Goal: Task Accomplishment & Management: Complete application form

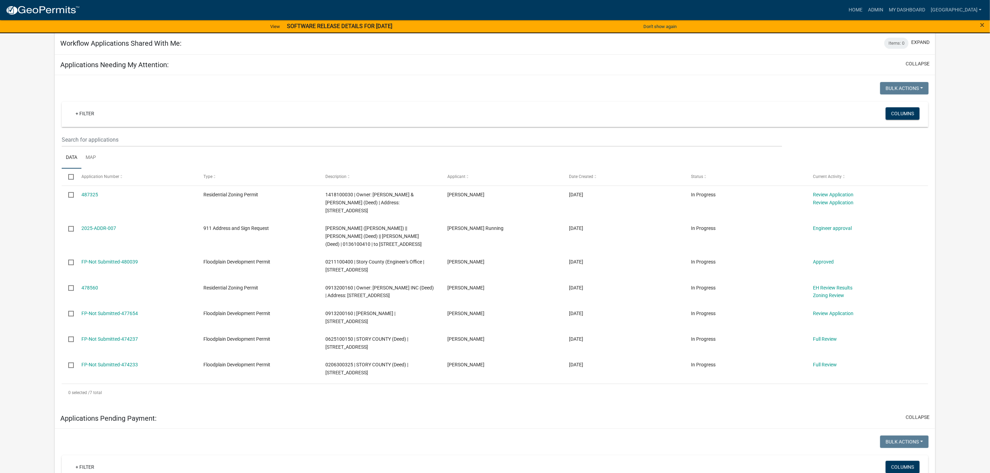
scroll to position [260, 0]
click at [94, 190] on link "487325" at bounding box center [89, 193] width 17 height 6
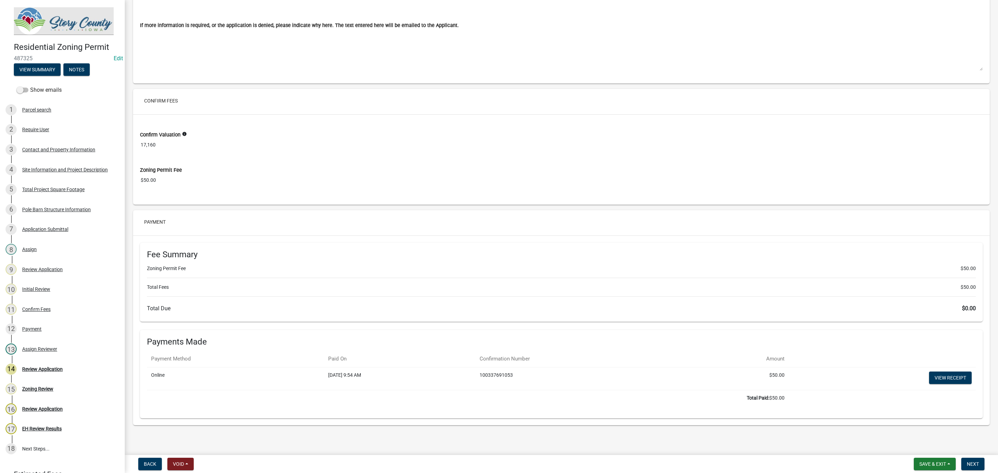
scroll to position [4723, 0]
click at [974, 462] on span "Next" at bounding box center [972, 464] width 12 height 6
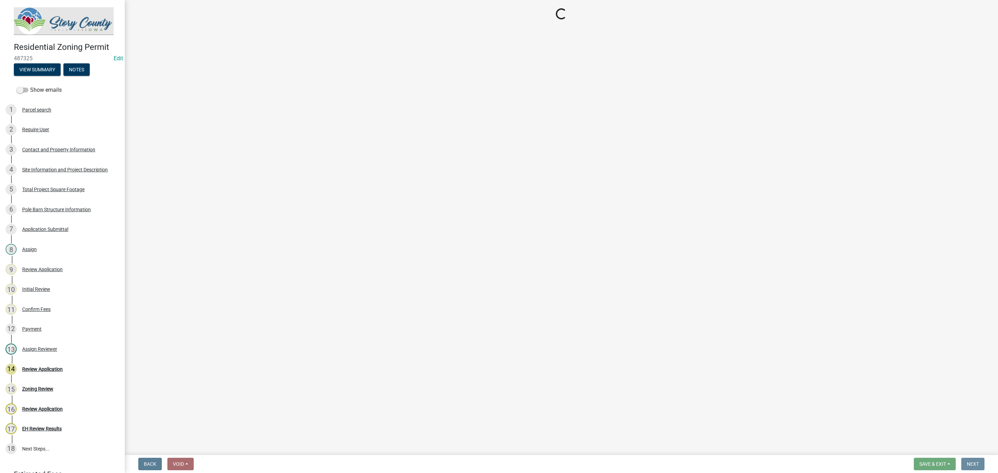
scroll to position [0, 0]
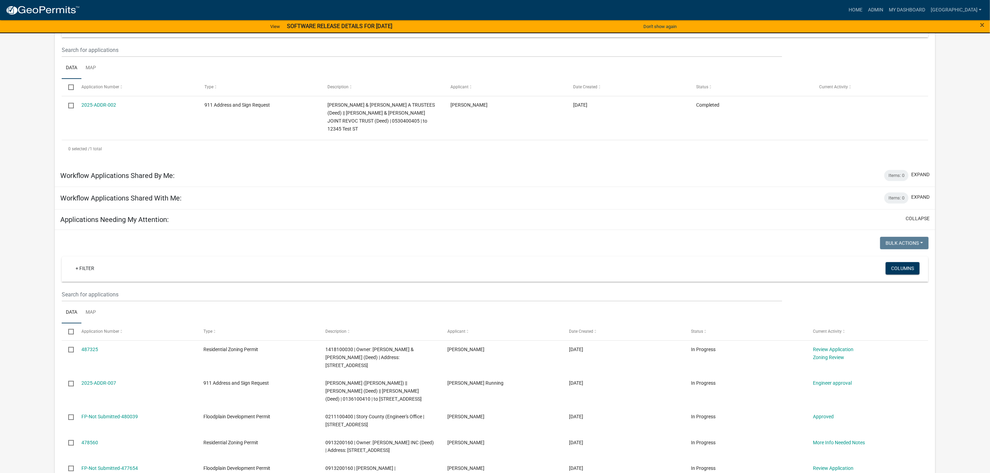
scroll to position [104, 0]
click at [94, 346] on link "487325" at bounding box center [89, 349] width 17 height 6
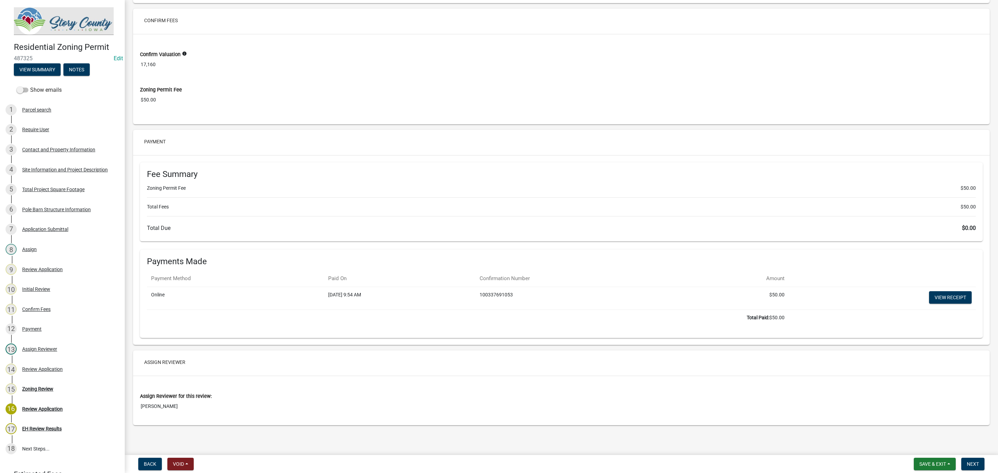
scroll to position [4804, 0]
click at [967, 463] on span "Next" at bounding box center [972, 464] width 12 height 6
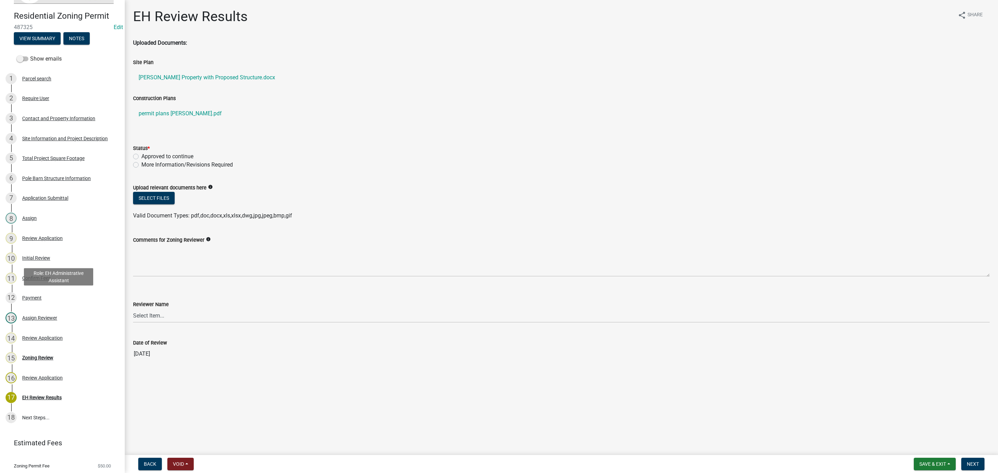
scroll to position [48, 0]
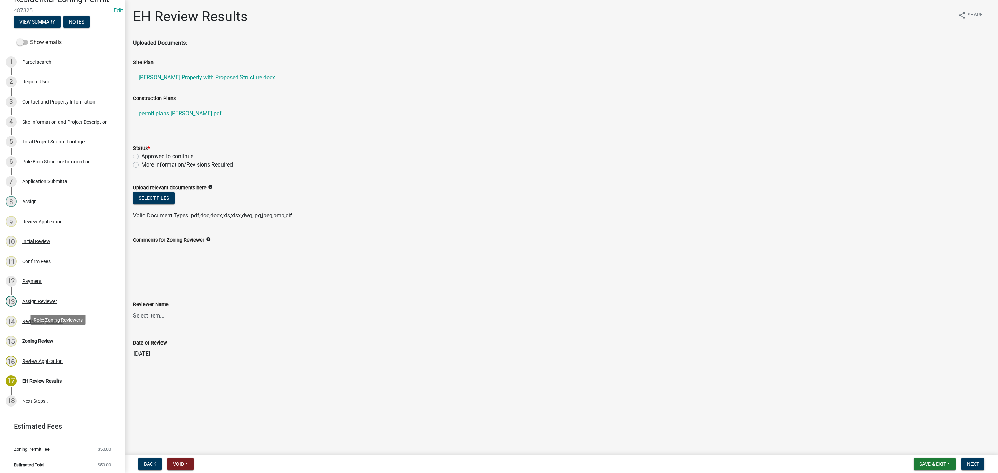
click at [39, 341] on div "Zoning Review" at bounding box center [37, 341] width 31 height 5
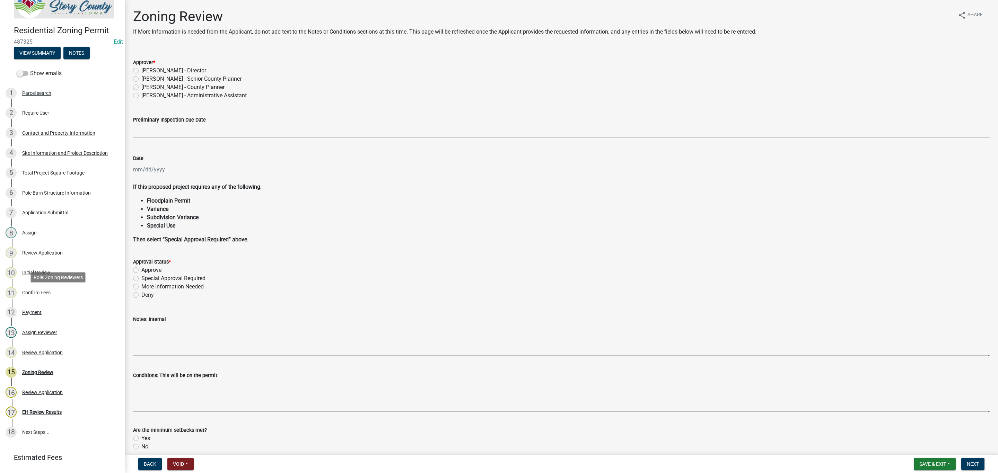
scroll to position [0, 0]
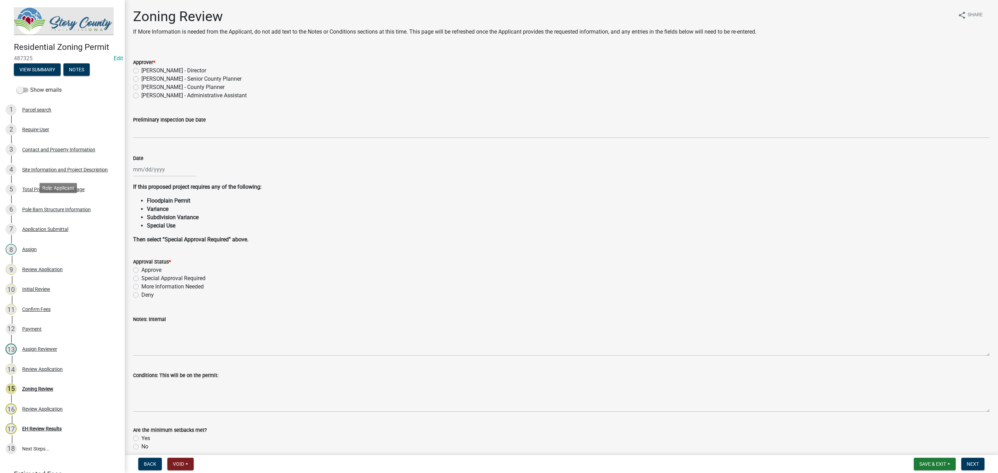
click at [72, 210] on div "6 Pole Barn Structure Information" at bounding box center [60, 209] width 108 height 11
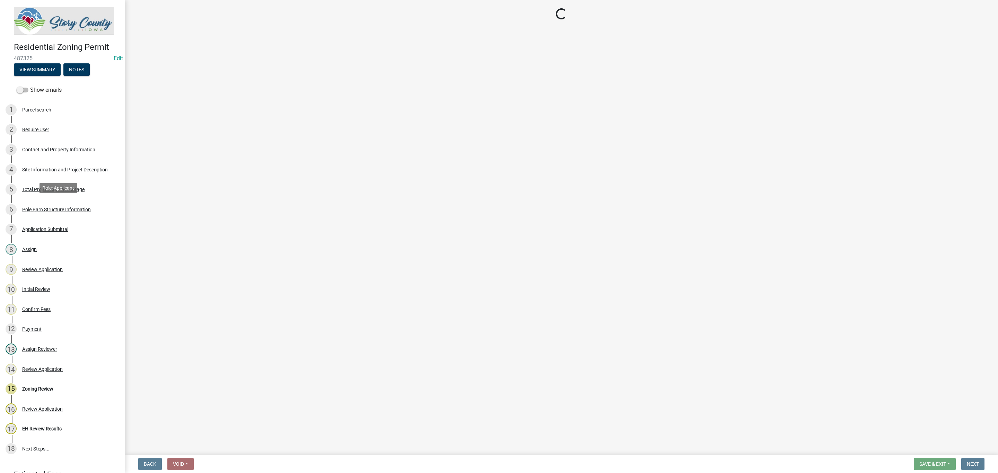
select select "5ec98183-4dba-451f-baf8-0c024b007726"
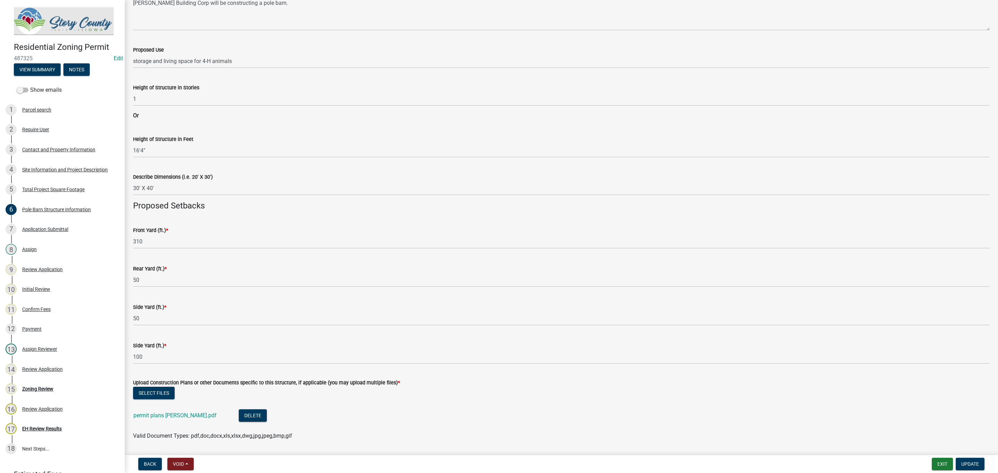
scroll to position [215, 0]
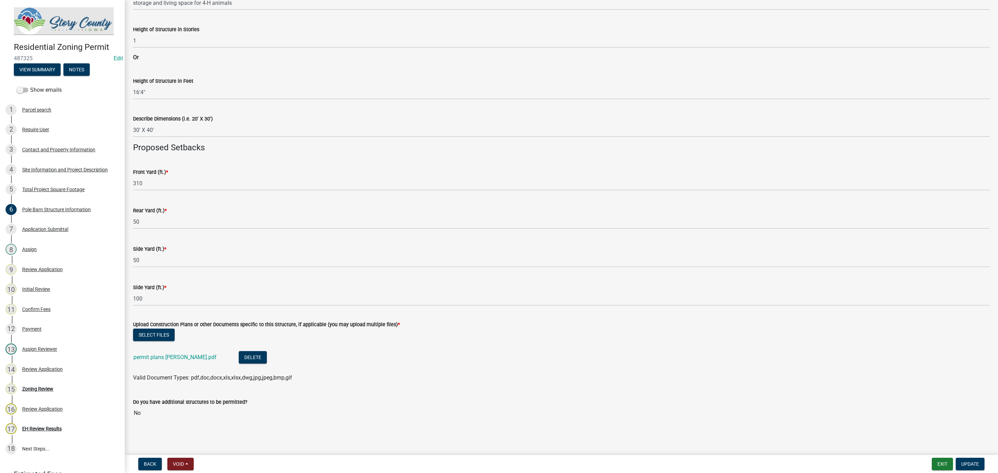
click at [176, 356] on link "permit plans adam mahan.pdf" at bounding box center [174, 357] width 83 height 7
click at [48, 388] on div "Zoning Review" at bounding box center [37, 389] width 31 height 5
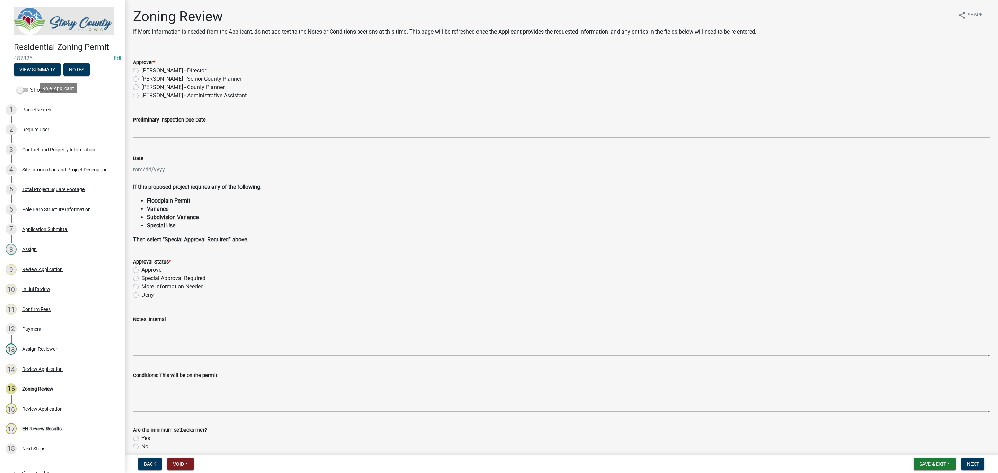
click at [44, 107] on div "Parcel search" at bounding box center [36, 109] width 29 height 5
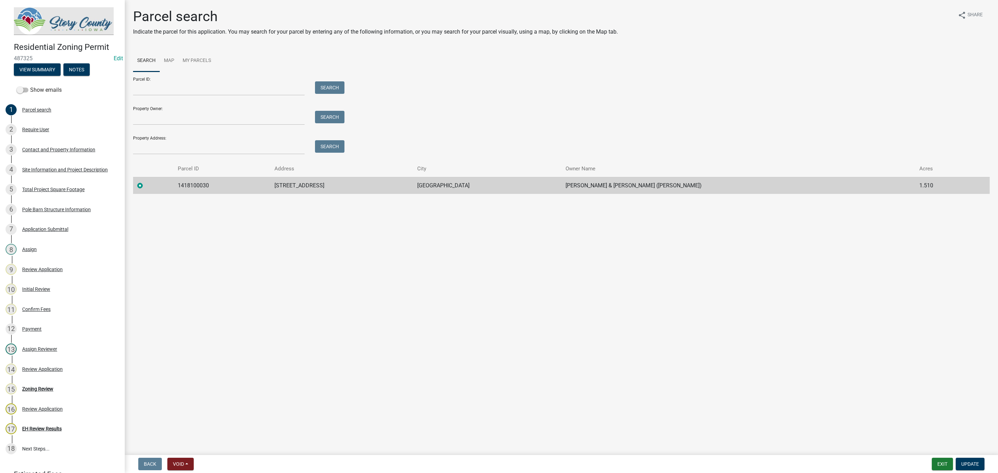
click at [211, 185] on td "1418100030" at bounding box center [222, 185] width 97 height 17
copy td "1418100030"
click at [51, 371] on div "14 Review Application" at bounding box center [60, 369] width 108 height 11
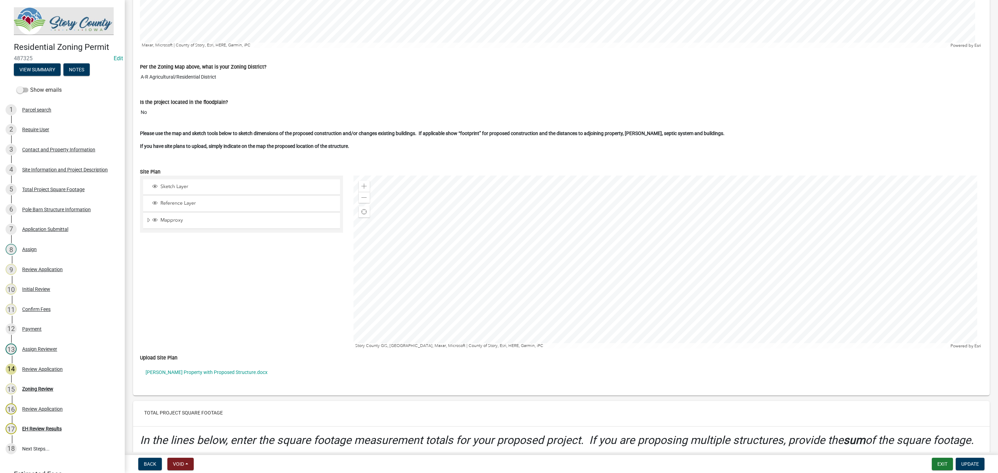
scroll to position [1403, 0]
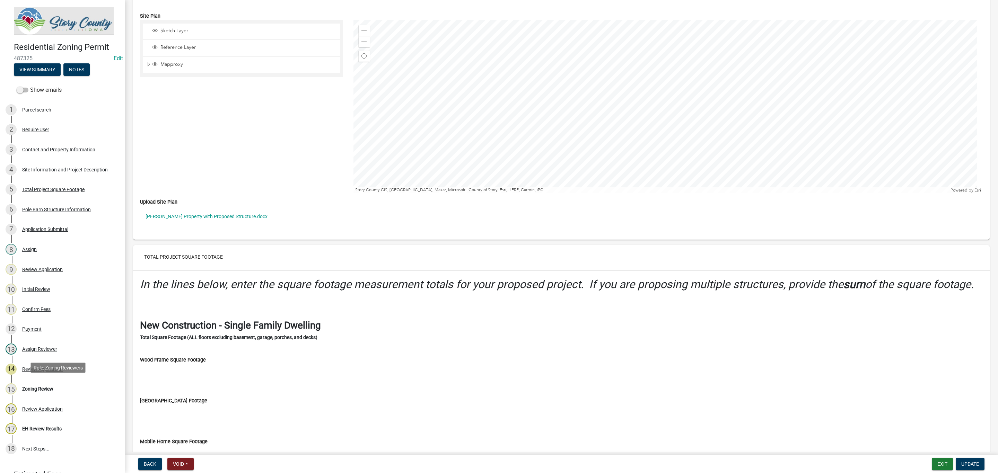
drag, startPoint x: 32, startPoint y: 387, endPoint x: 37, endPoint y: 387, distance: 5.2
click at [32, 388] on div "Zoning Review" at bounding box center [37, 389] width 31 height 5
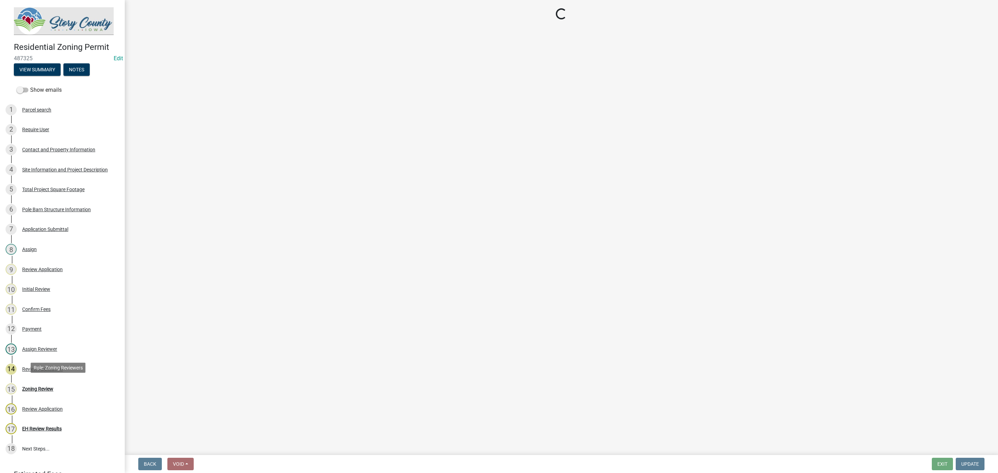
scroll to position [0, 0]
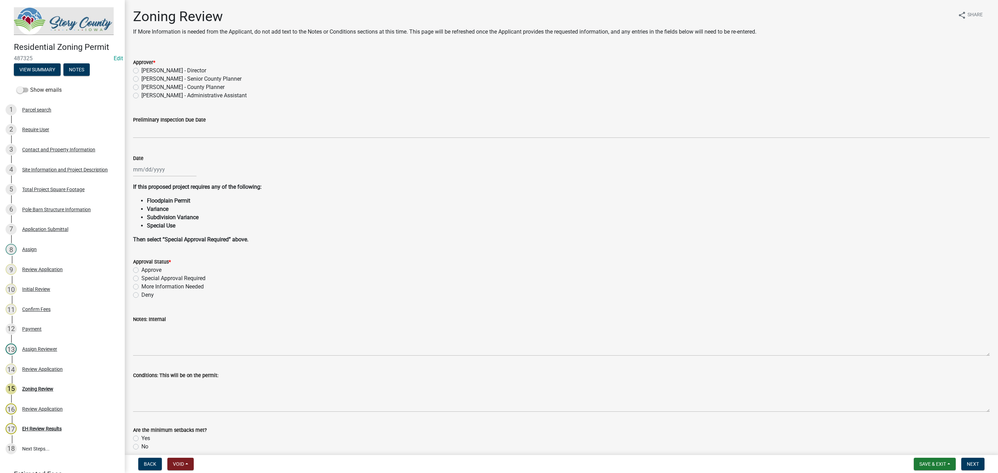
click at [153, 169] on div at bounding box center [164, 169] width 63 height 14
select select "10"
select select "2025"
click at [323, 162] on div "Jan Feb Mar Apr May Jun Jul Aug Sep Oct Nov Dec 1525 1526 1527 1528 1529 1530 1…" at bounding box center [561, 169] width 856 height 14
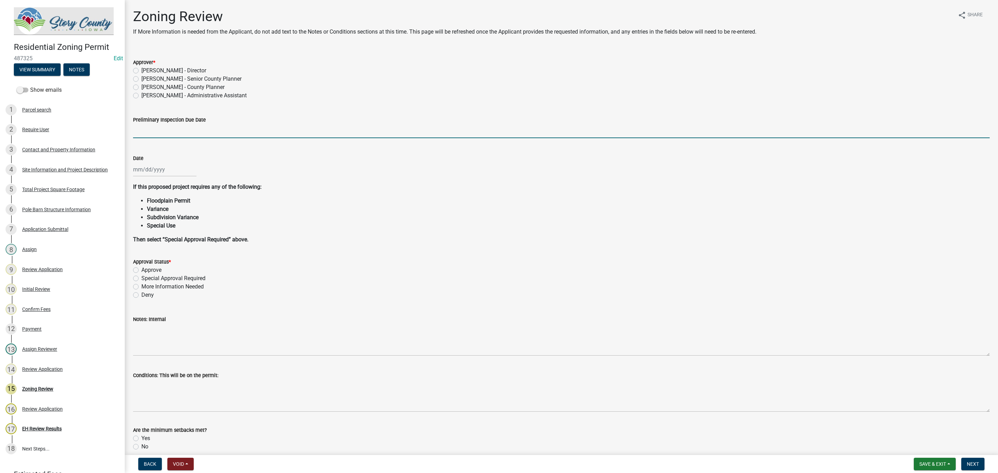
click at [198, 130] on input "Preliminary Inspection Due Date" at bounding box center [561, 131] width 856 height 14
click at [323, 203] on li "Floodplain Permit" at bounding box center [568, 201] width 842 height 8
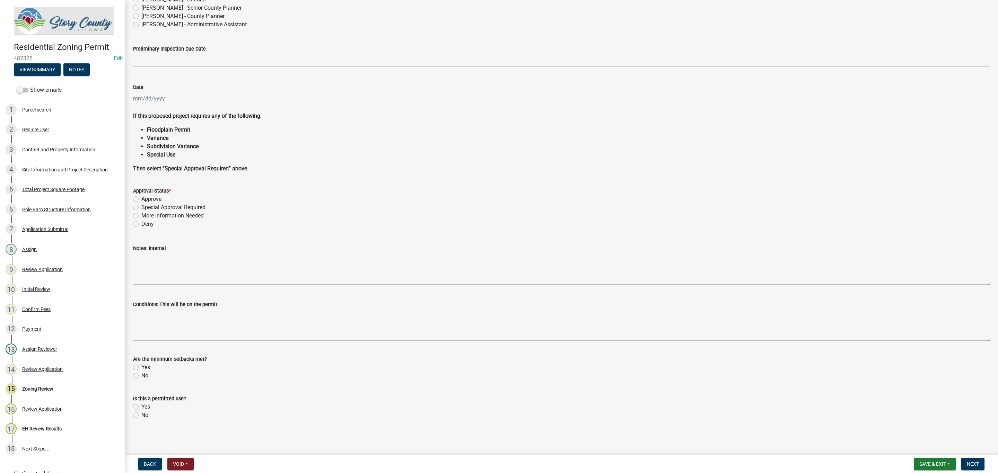
scroll to position [76, 0]
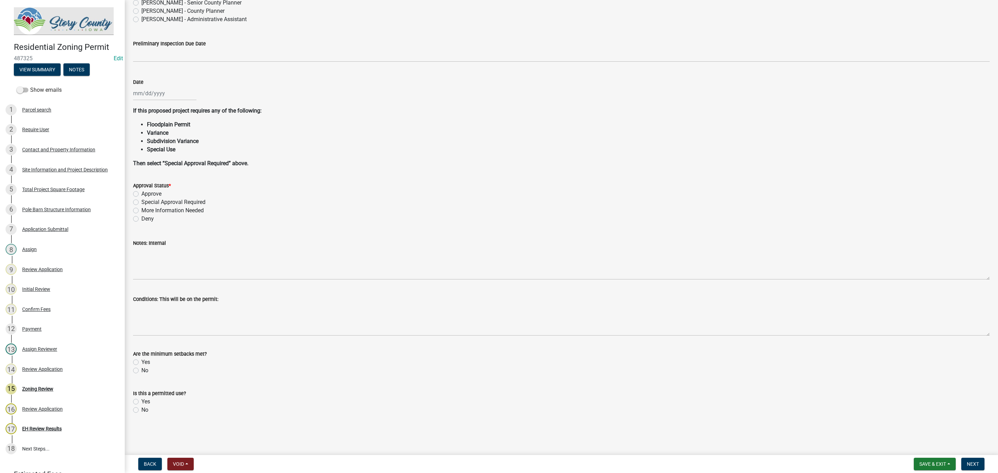
click at [141, 362] on label "Yes" at bounding box center [145, 362] width 9 height 8
click at [141, 362] on input "Yes" at bounding box center [143, 360] width 5 height 5
radio input "true"
click at [141, 401] on label "Yes" at bounding box center [145, 402] width 9 height 8
click at [141, 401] on input "Yes" at bounding box center [143, 400] width 5 height 5
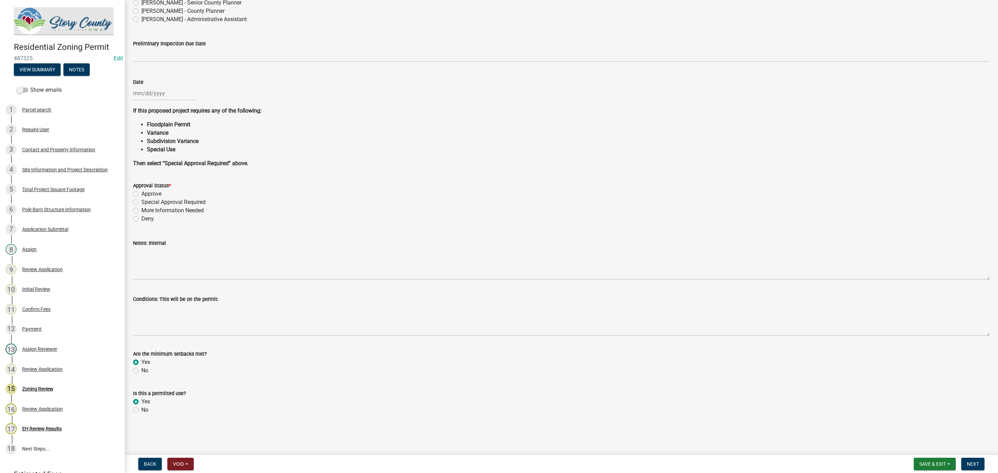
radio input "true"
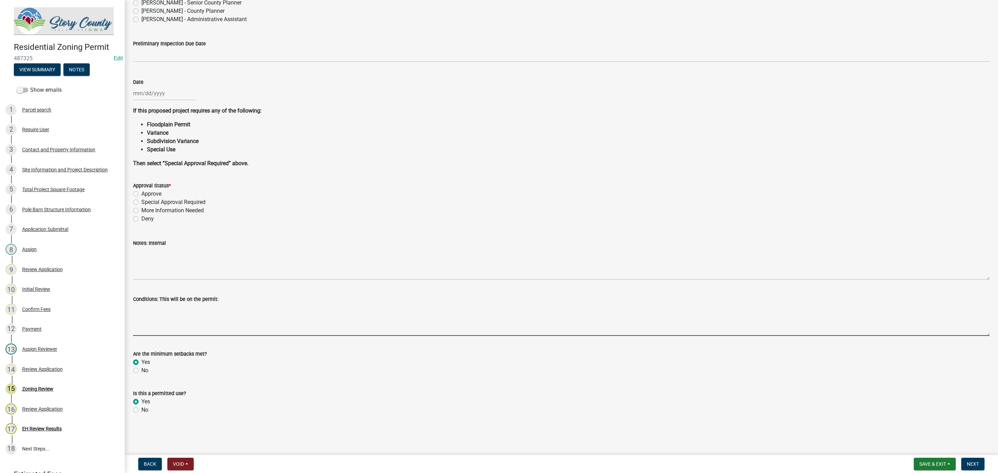
click at [186, 312] on textarea "Conditions: This will be on the permit:" at bounding box center [561, 319] width 856 height 33
click at [184, 330] on textarea "Conditions: This will be on the permit:" at bounding box center [561, 319] width 856 height 33
paste textarea "Cordon off septic area to protect the area from construction equipment and stoc…"
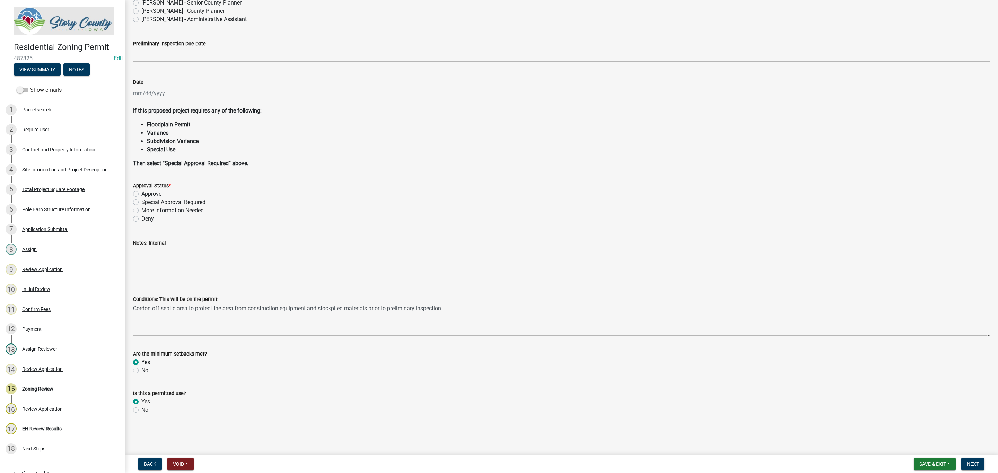
click at [434, 216] on div "Deny" at bounding box center [561, 219] width 856 height 8
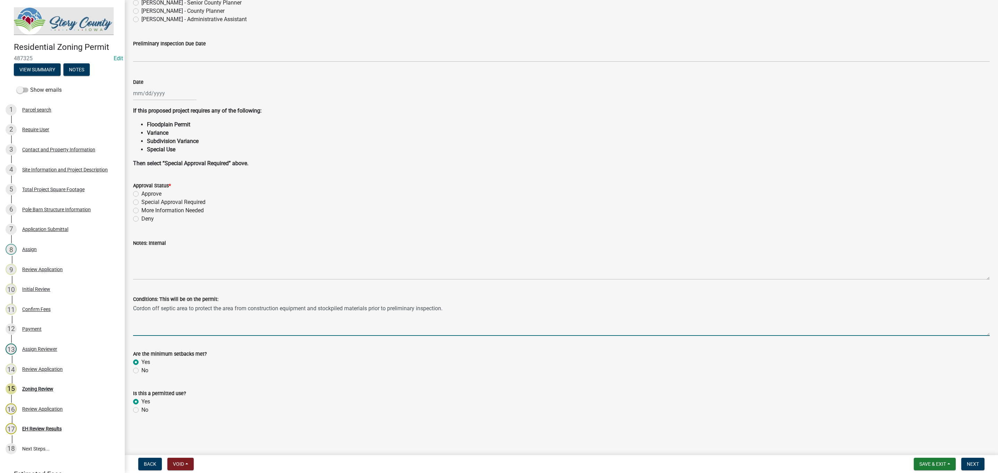
click at [452, 311] on textarea "Cordon off septic area to protect the area from construction equipment and stoc…" at bounding box center [561, 319] width 856 height 33
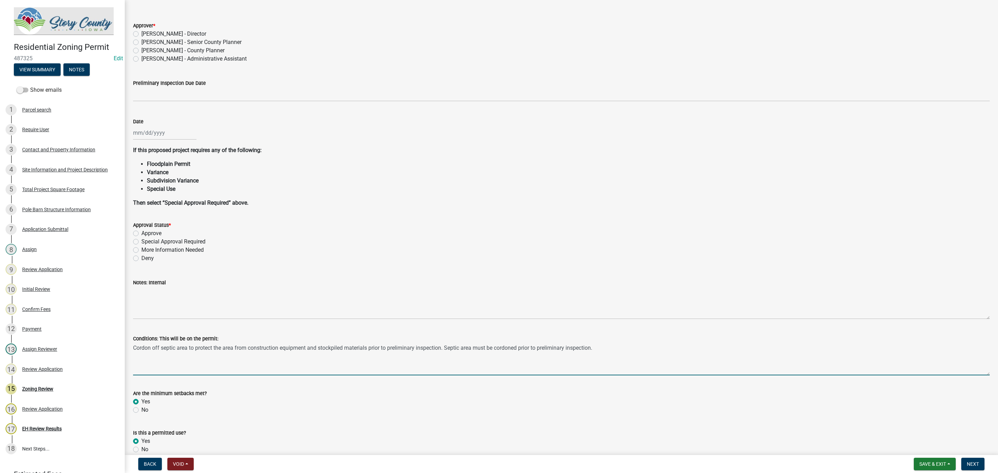
scroll to position [0, 0]
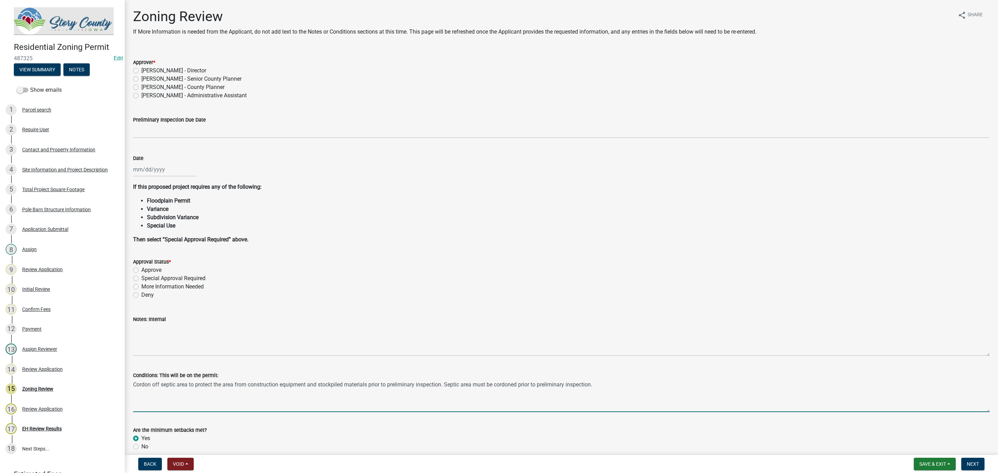
type textarea "Cordon off septic area to protect the area from construction equipment and stoc…"
click at [141, 79] on label "Marcus Amman - Senior County Planner" at bounding box center [191, 79] width 100 height 8
click at [141, 79] on input "Marcus Amman - Senior County Planner" at bounding box center [143, 77] width 5 height 5
radio input "true"
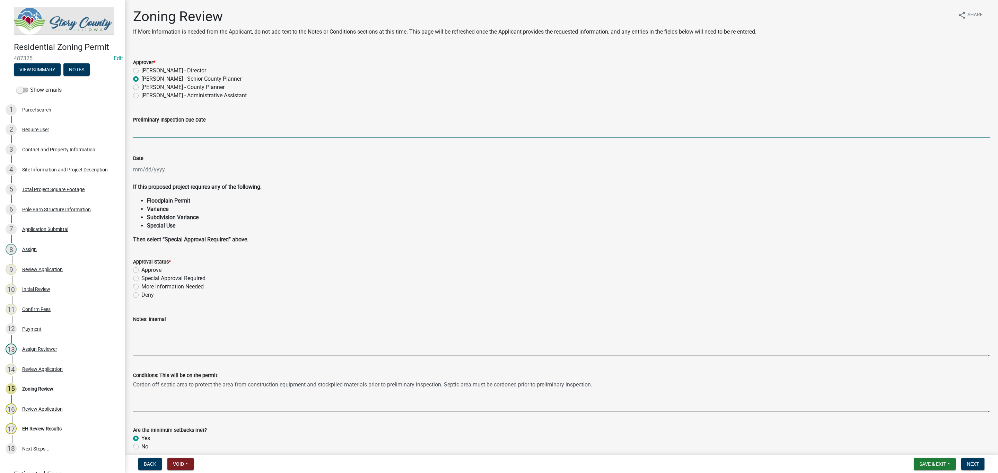
click at [157, 132] on input "Preliminary Inspection Due Date" at bounding box center [561, 131] width 856 height 14
click at [444, 276] on div "Special Approval Required" at bounding box center [561, 278] width 856 height 8
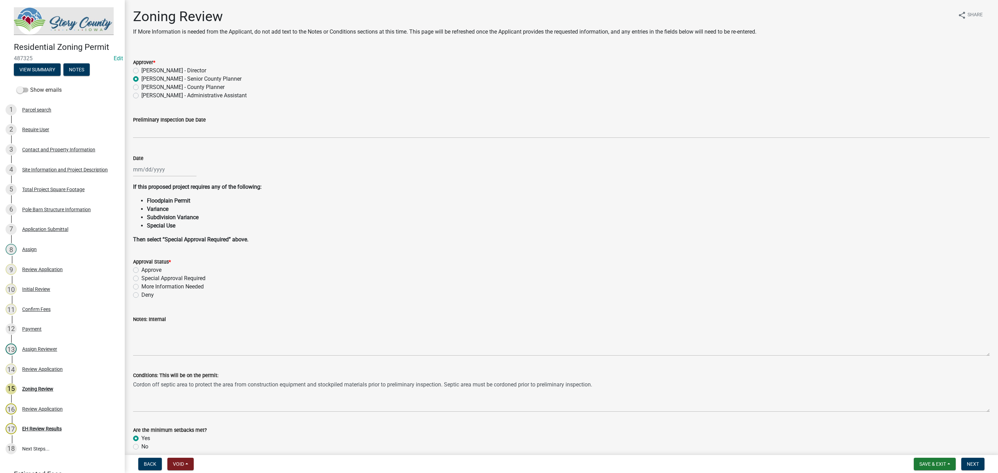
select select "10"
select select "2025"
click at [151, 169] on div "Jan Feb Mar Apr May Jun Jul Aug Sep Oct Nov Dec 1525 1526 1527 1528 1529 1530 1…" at bounding box center [164, 169] width 63 height 14
click at [141, 215] on div "6" at bounding box center [139, 217] width 11 height 11
type input "10/06/2025"
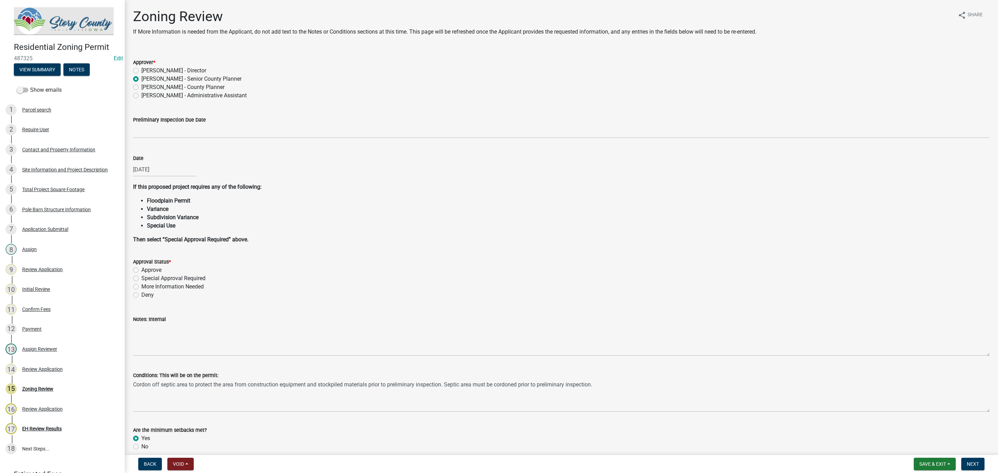
type input "04/04/2026"
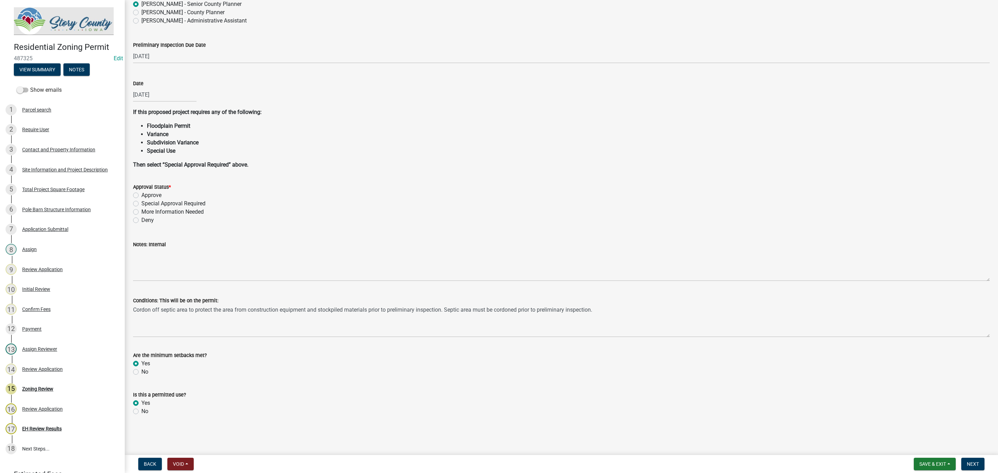
scroll to position [76, 0]
click at [972, 464] on span "Next" at bounding box center [972, 464] width 12 height 6
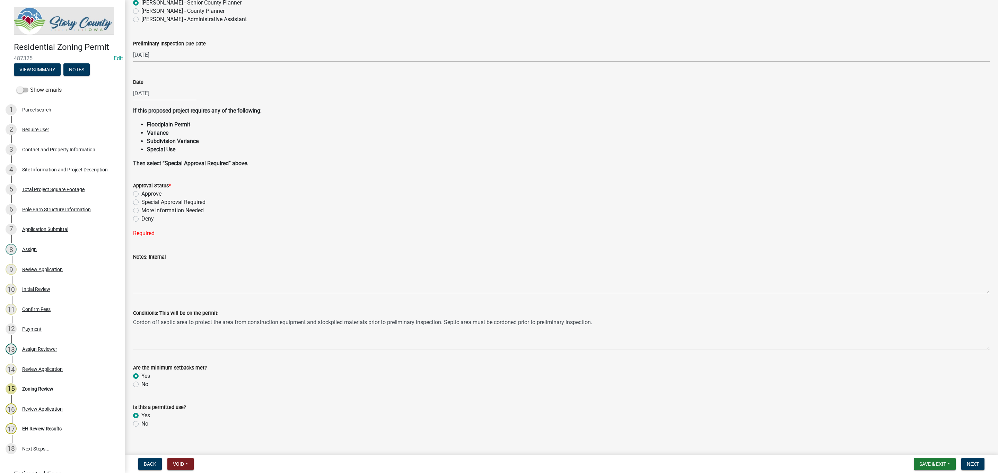
click at [141, 192] on label "Approve" at bounding box center [151, 194] width 20 height 8
click at [141, 192] on input "Approve" at bounding box center [143, 192] width 5 height 5
radio input "true"
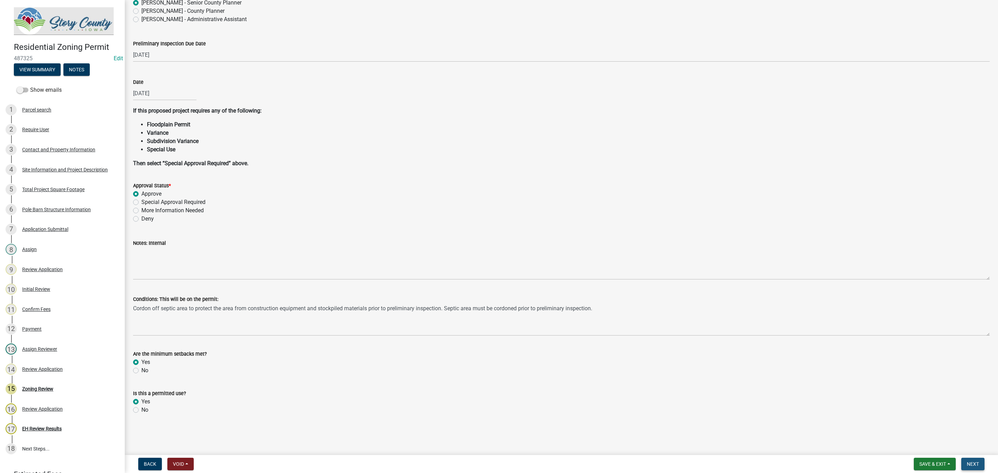
click at [973, 461] on span "Next" at bounding box center [972, 464] width 12 height 6
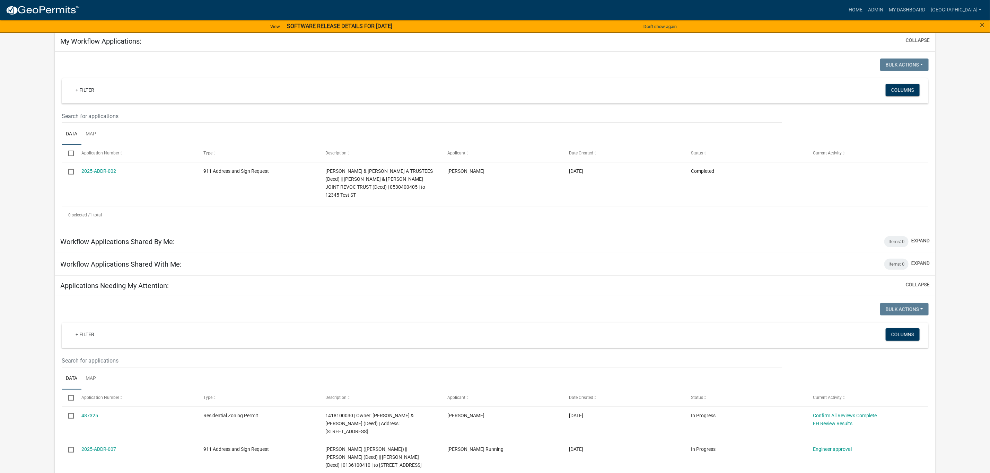
scroll to position [104, 0]
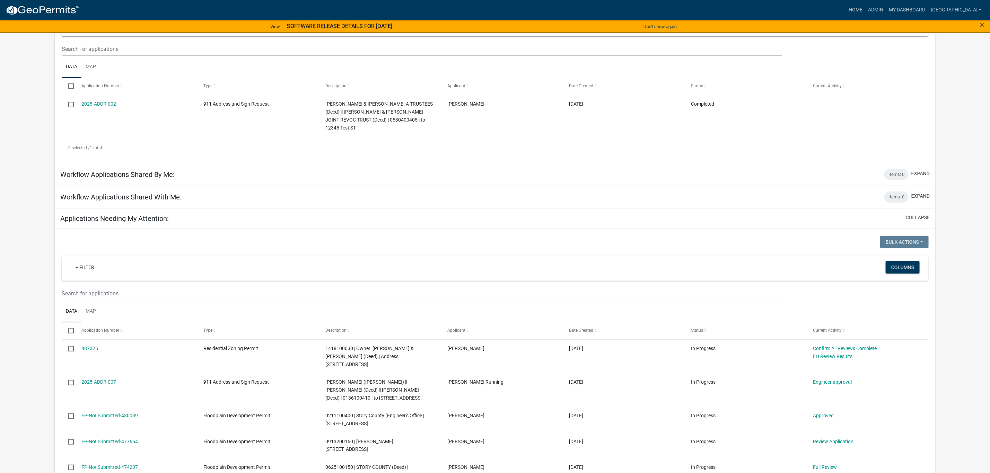
drag, startPoint x: 104, startPoint y: 368, endPoint x: 100, endPoint y: 368, distance: 3.8
click at [103, 379] on link "2025-ADDR-007" at bounding box center [98, 382] width 35 height 6
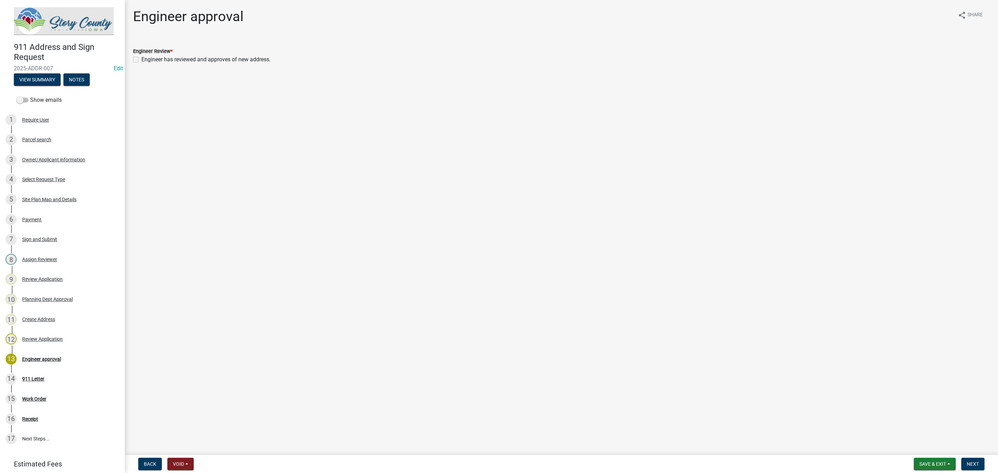
click at [54, 96] on label "Show emails" at bounding box center [39, 100] width 45 height 8
click at [30, 96] on input "Show emails" at bounding box center [30, 96] width 0 height 0
click at [54, 318] on div "Review Application" at bounding box center [42, 319] width 41 height 5
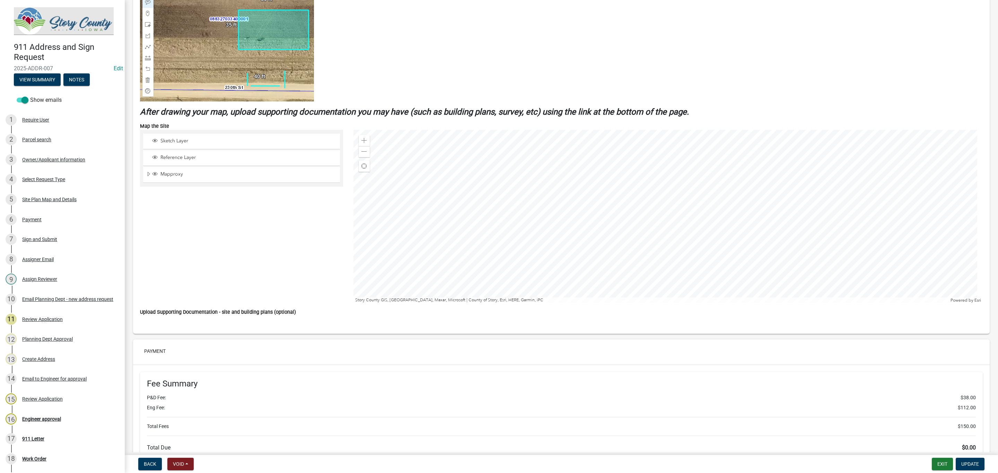
scroll to position [1035, 0]
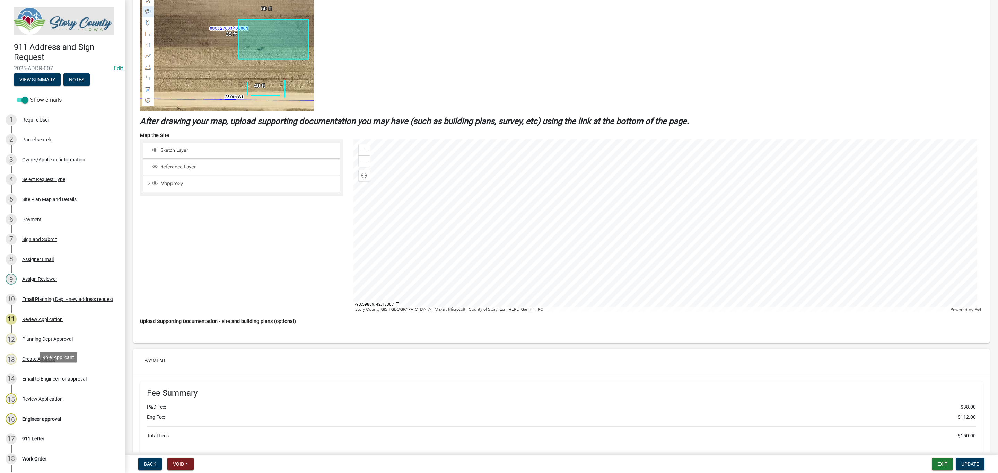
click at [57, 380] on div "14 Email to Engineer for approval" at bounding box center [60, 378] width 108 height 11
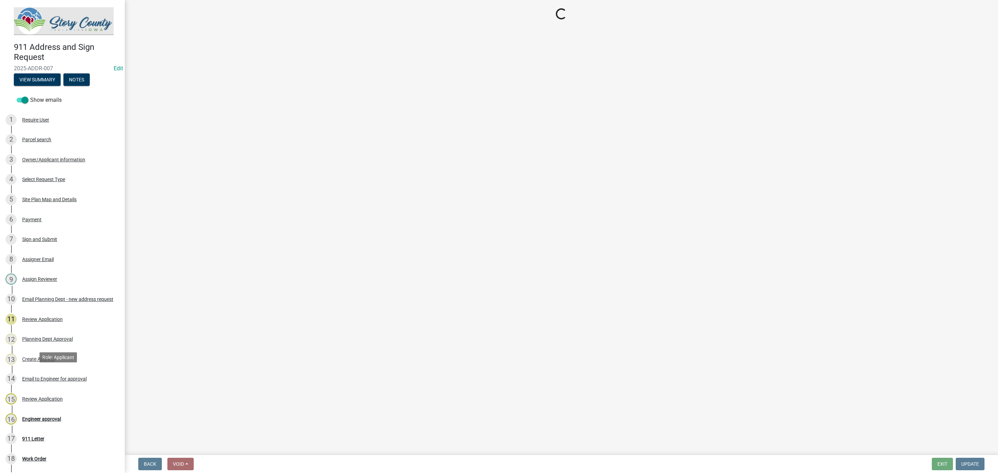
scroll to position [0, 0]
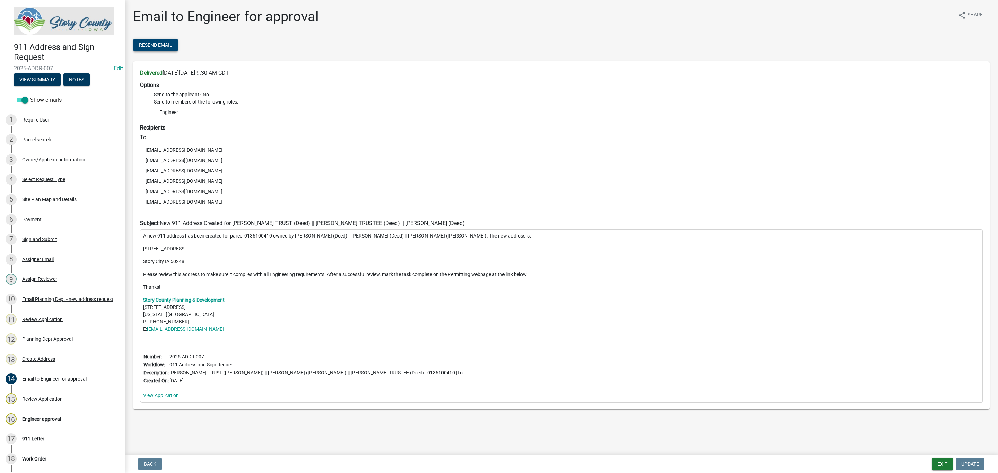
click at [158, 43] on span "Resend Email" at bounding box center [155, 45] width 33 height 6
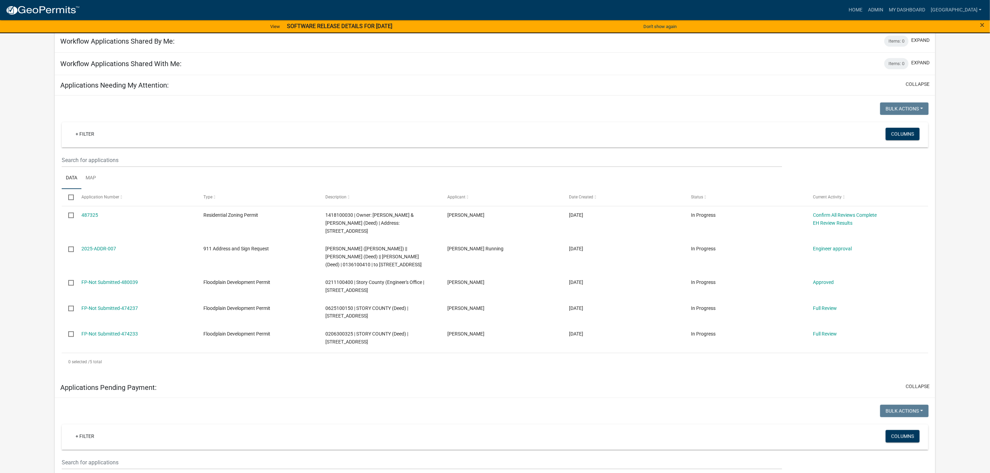
scroll to position [248, 0]
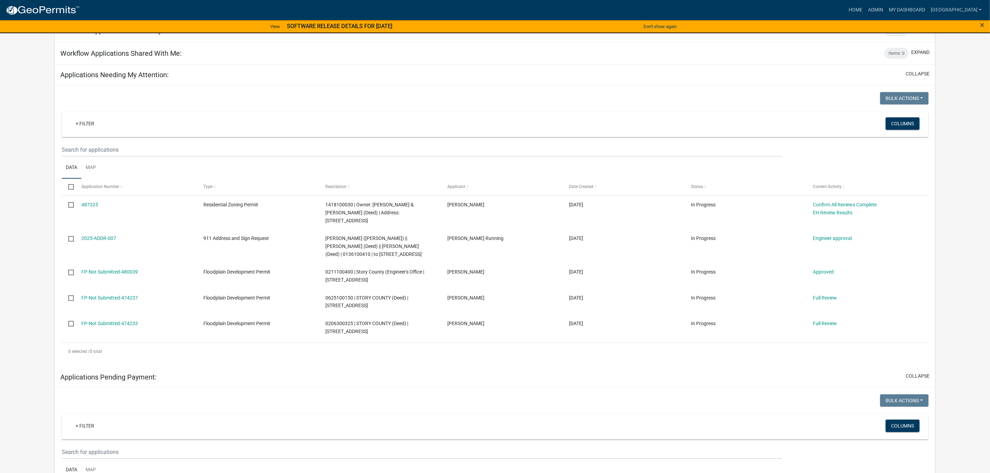
click at [52, 11] on img at bounding box center [43, 10] width 74 height 10
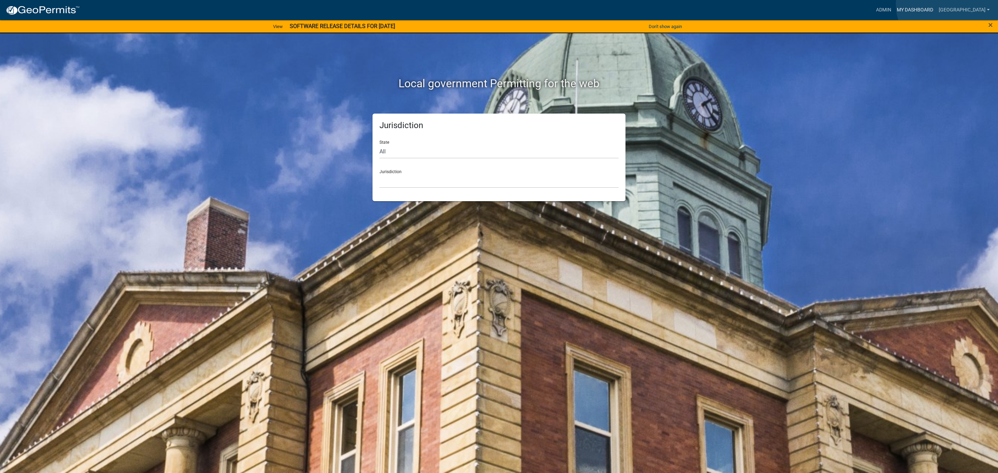
click at [936, 3] on link "My Dashboard" at bounding box center [915, 9] width 42 height 13
